Goal: Task Accomplishment & Management: Manage account settings

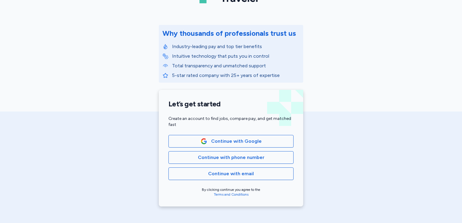
scroll to position [60, 0]
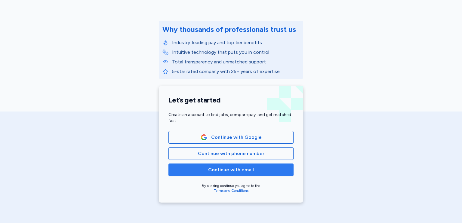
click at [268, 172] on span "Continue with email" at bounding box center [230, 169] width 115 height 7
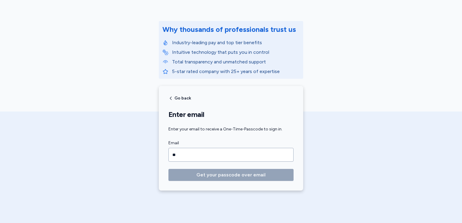
type input "*"
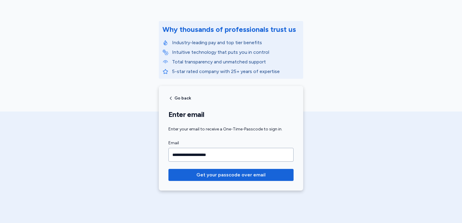
type input "**********"
click at [168, 169] on button "Get your passcode over email" at bounding box center [230, 175] width 125 height 12
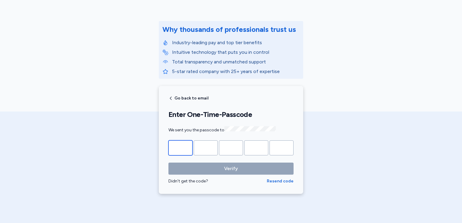
type input "*"
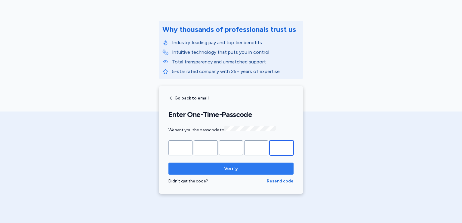
type input "*"
click at [234, 169] on span "Verify" at bounding box center [231, 168] width 14 height 7
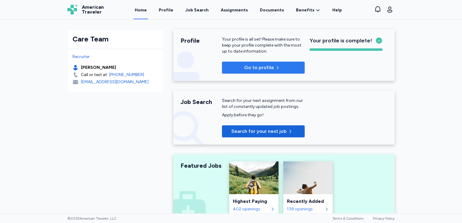
click at [244, 67] on span "Go to profile" at bounding box center [259, 67] width 30 height 7
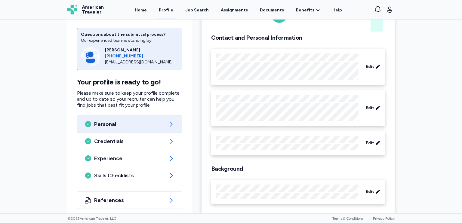
scroll to position [38, 0]
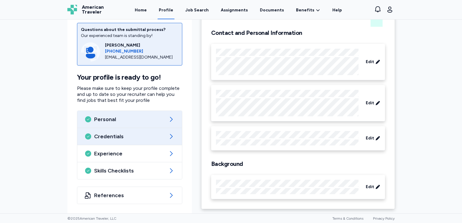
click at [108, 134] on span "Credentials" at bounding box center [129, 136] width 71 height 7
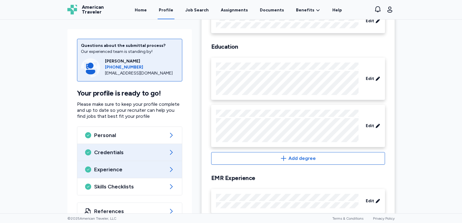
scroll to position [90, 0]
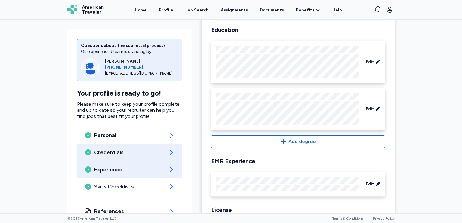
click at [108, 174] on div "Experience" at bounding box center [129, 169] width 105 height 17
